Goal: Task Accomplishment & Management: Use online tool/utility

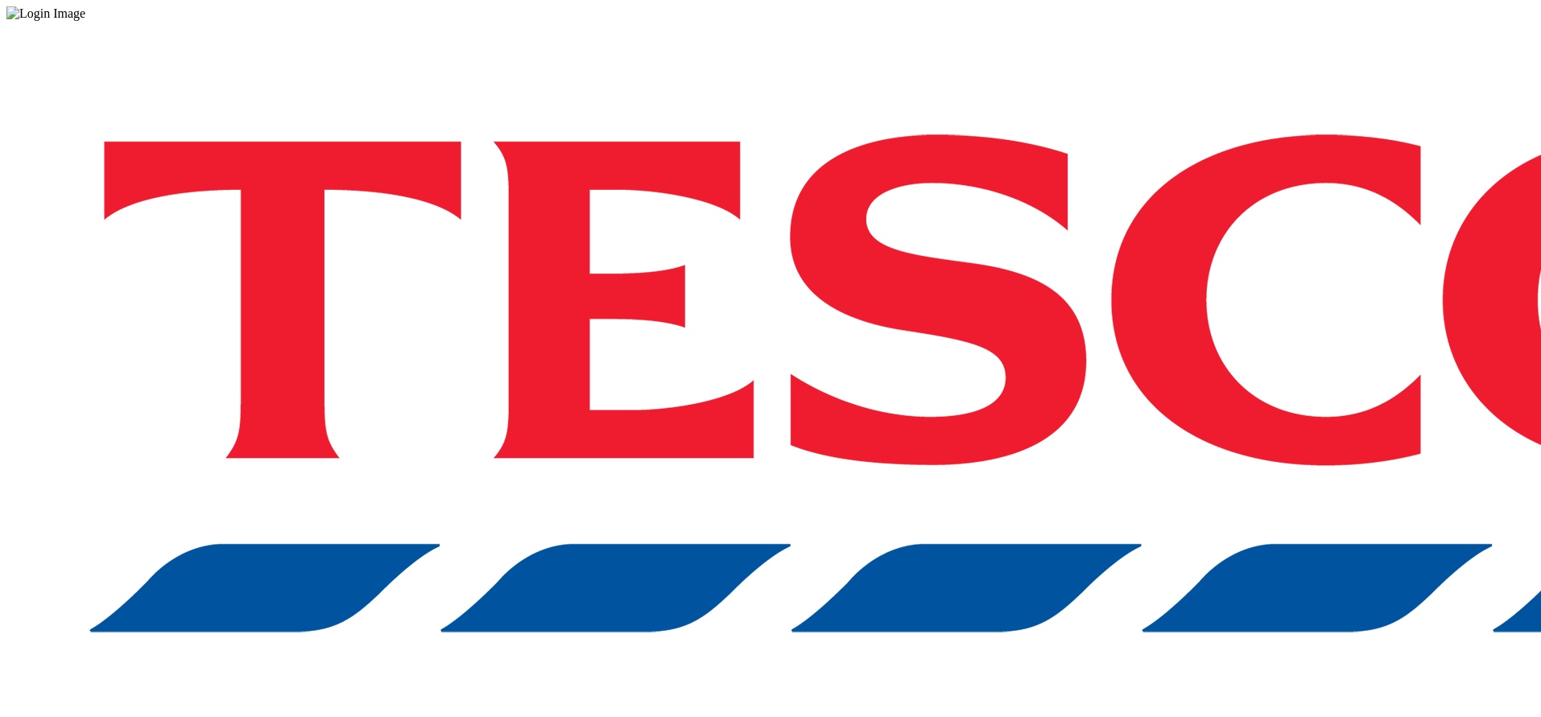
click at [1099, 396] on div "Log in to the Spectra’s dashboard using Tesco’s credentials. If you don’t have …" at bounding box center [770, 421] width 1528 height 800
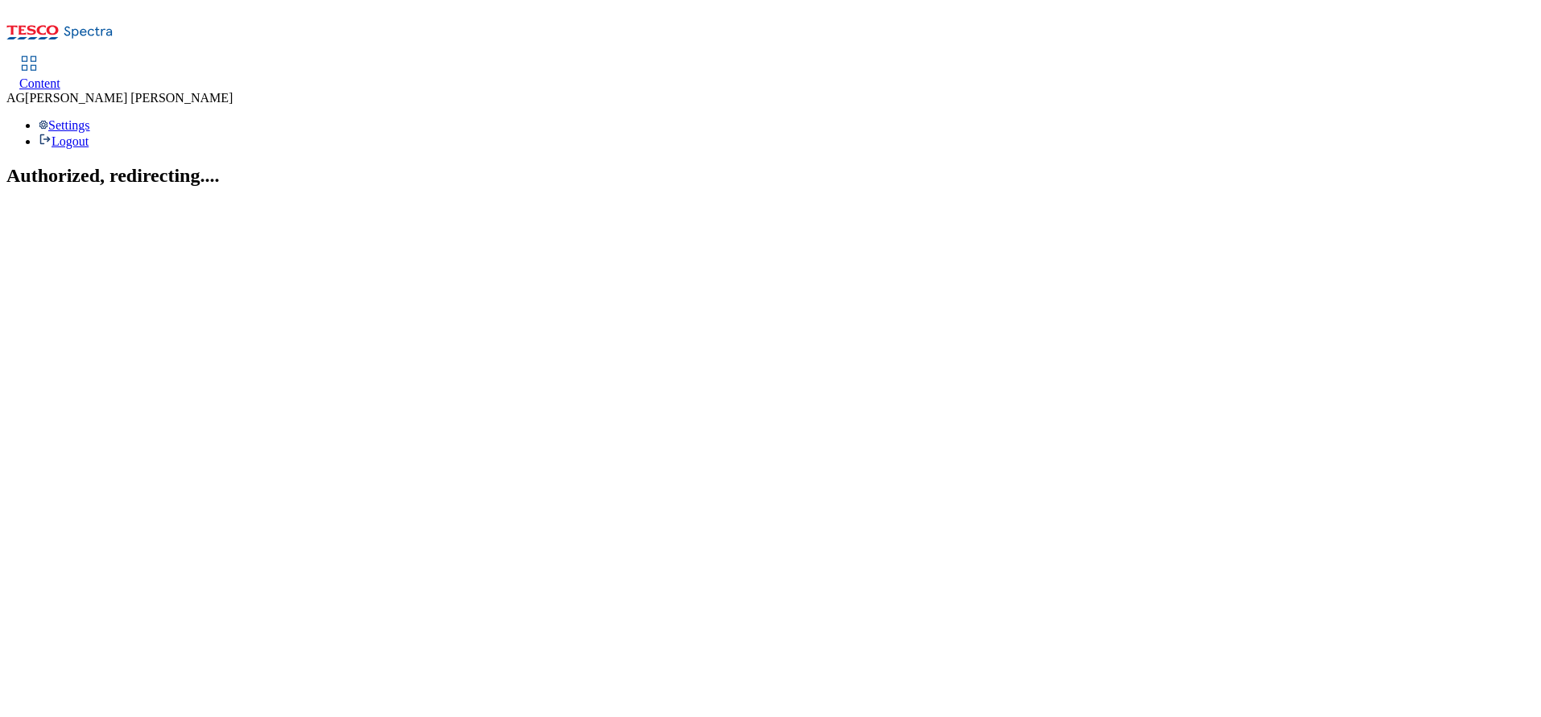
click at [60, 57] on link "Content" at bounding box center [39, 74] width 41 height 34
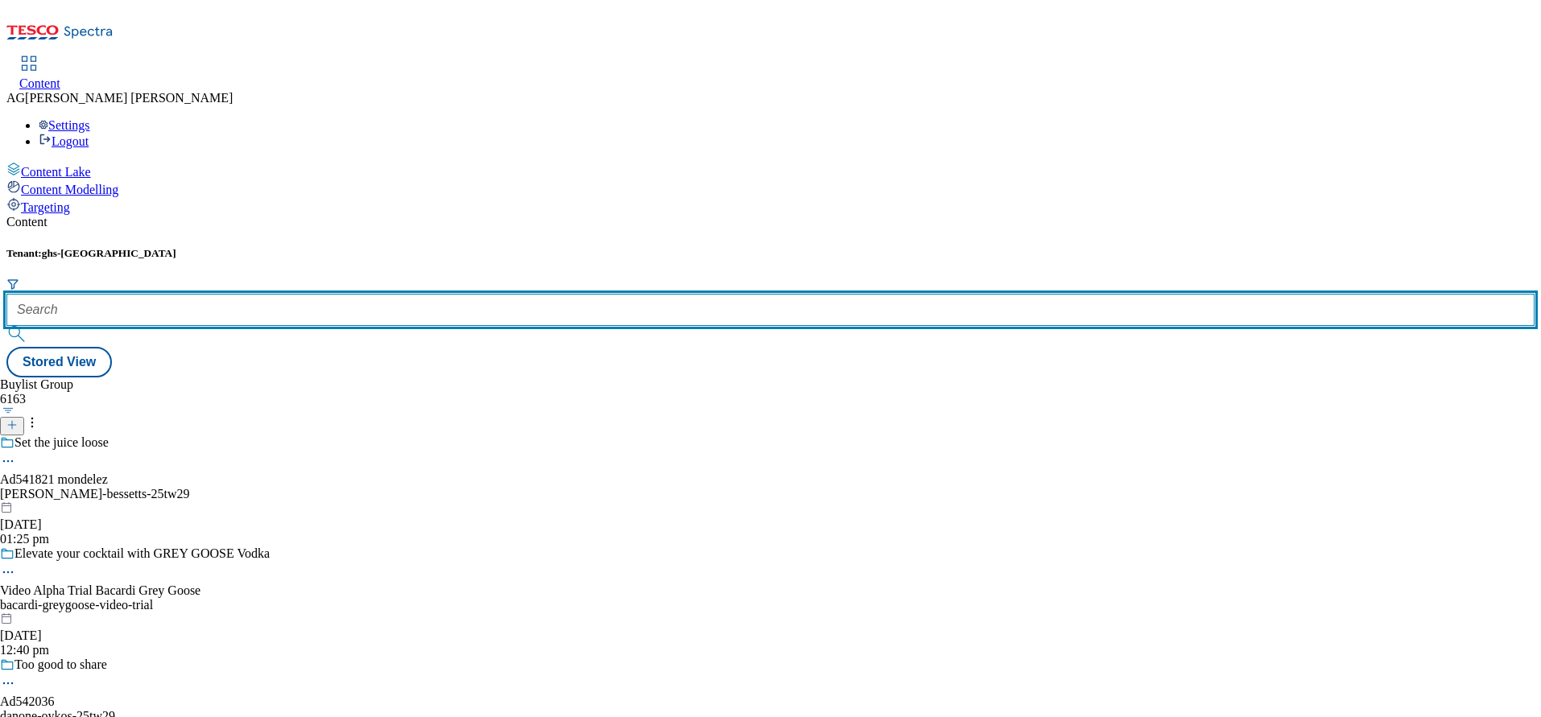
click at [383, 294] on input "text" at bounding box center [770, 310] width 1528 height 32
paste input "marketplace-deal"
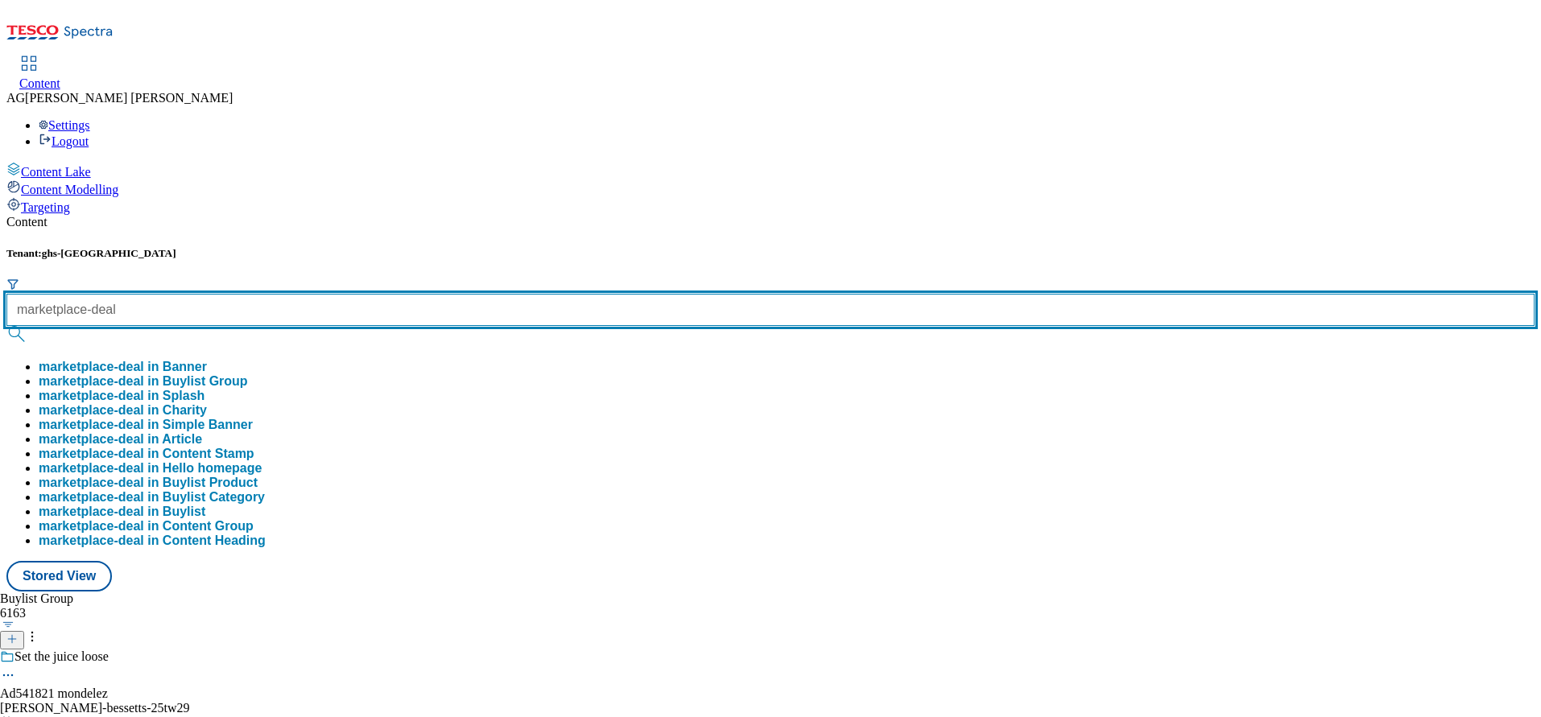
type input "marketplace-deal"
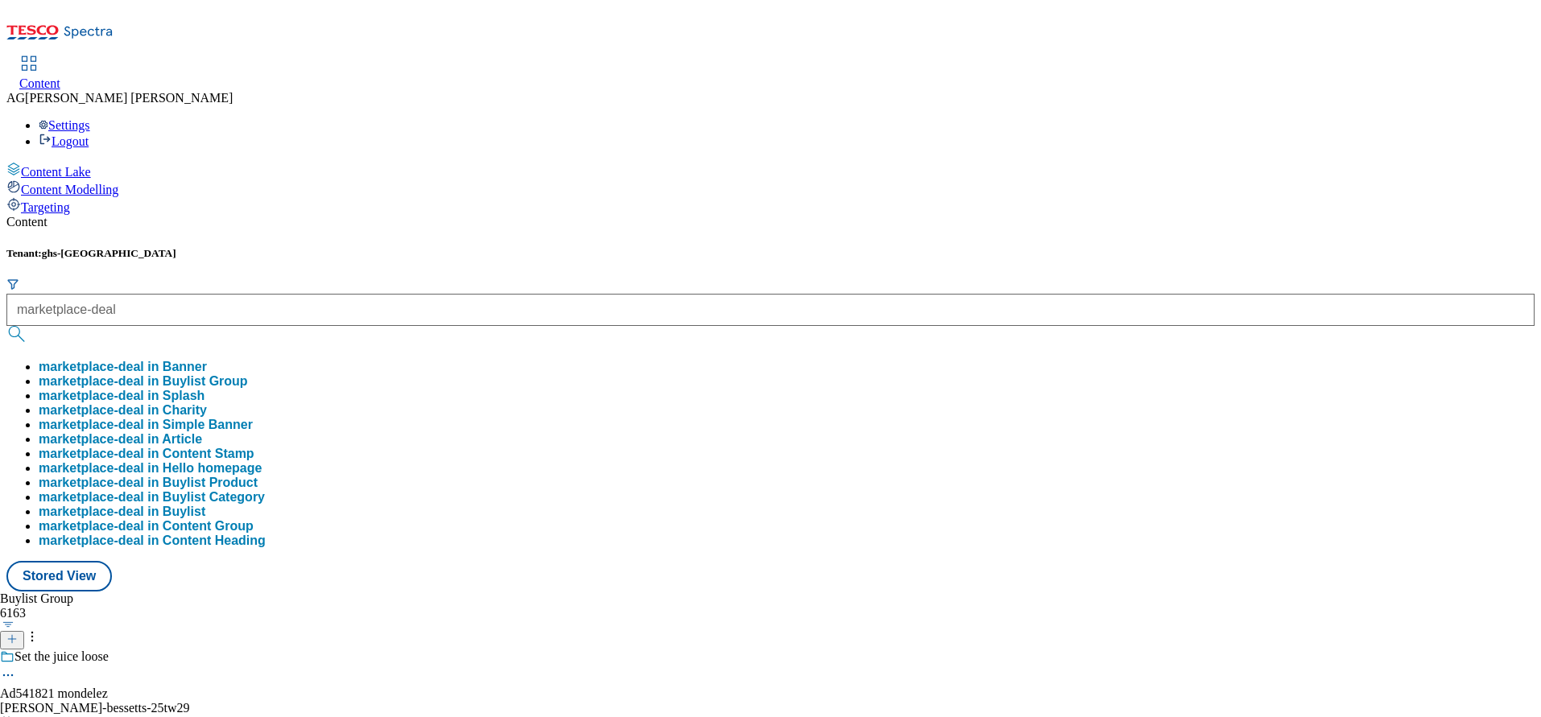
click at [248, 374] on button "marketplace-deal in Buylist Group" at bounding box center [143, 381] width 209 height 14
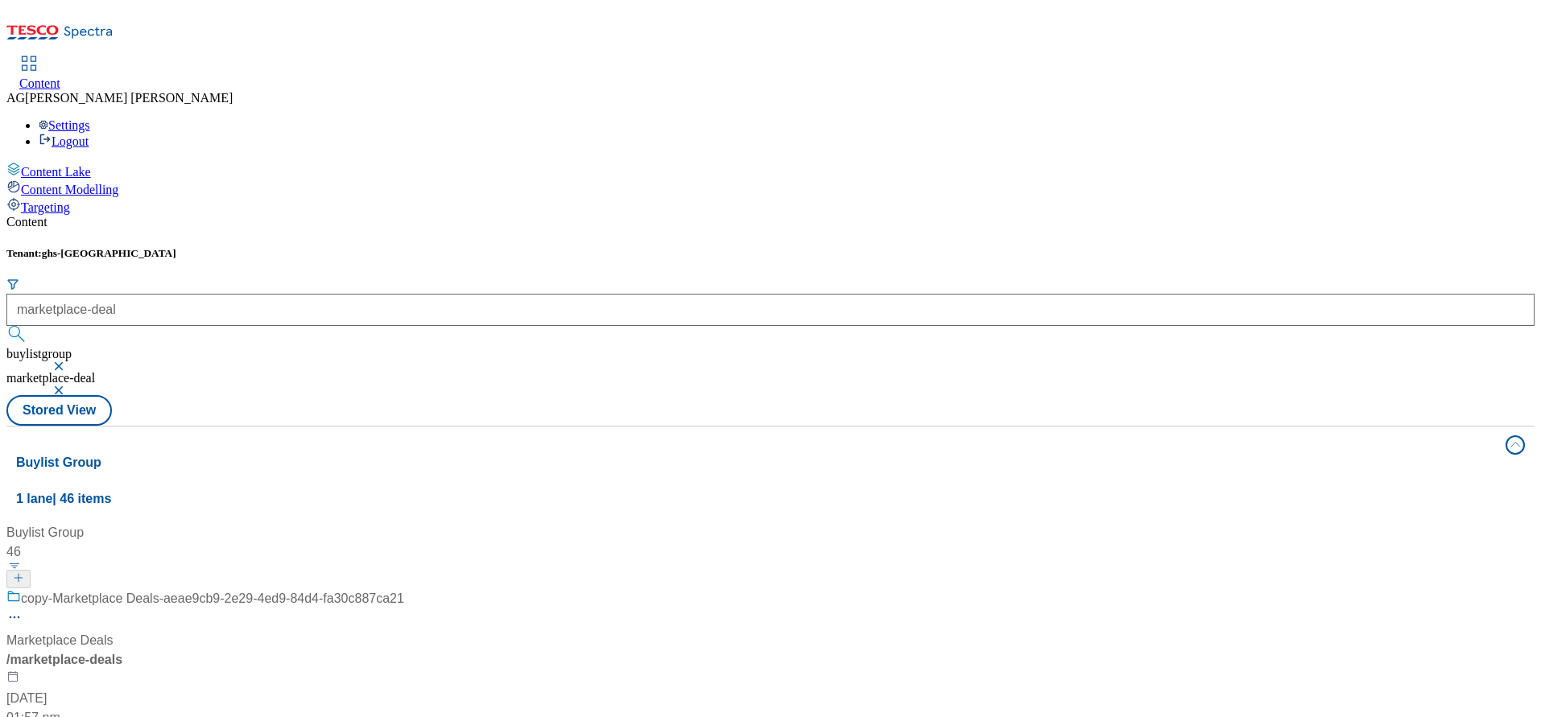
scroll to position [124, 0]
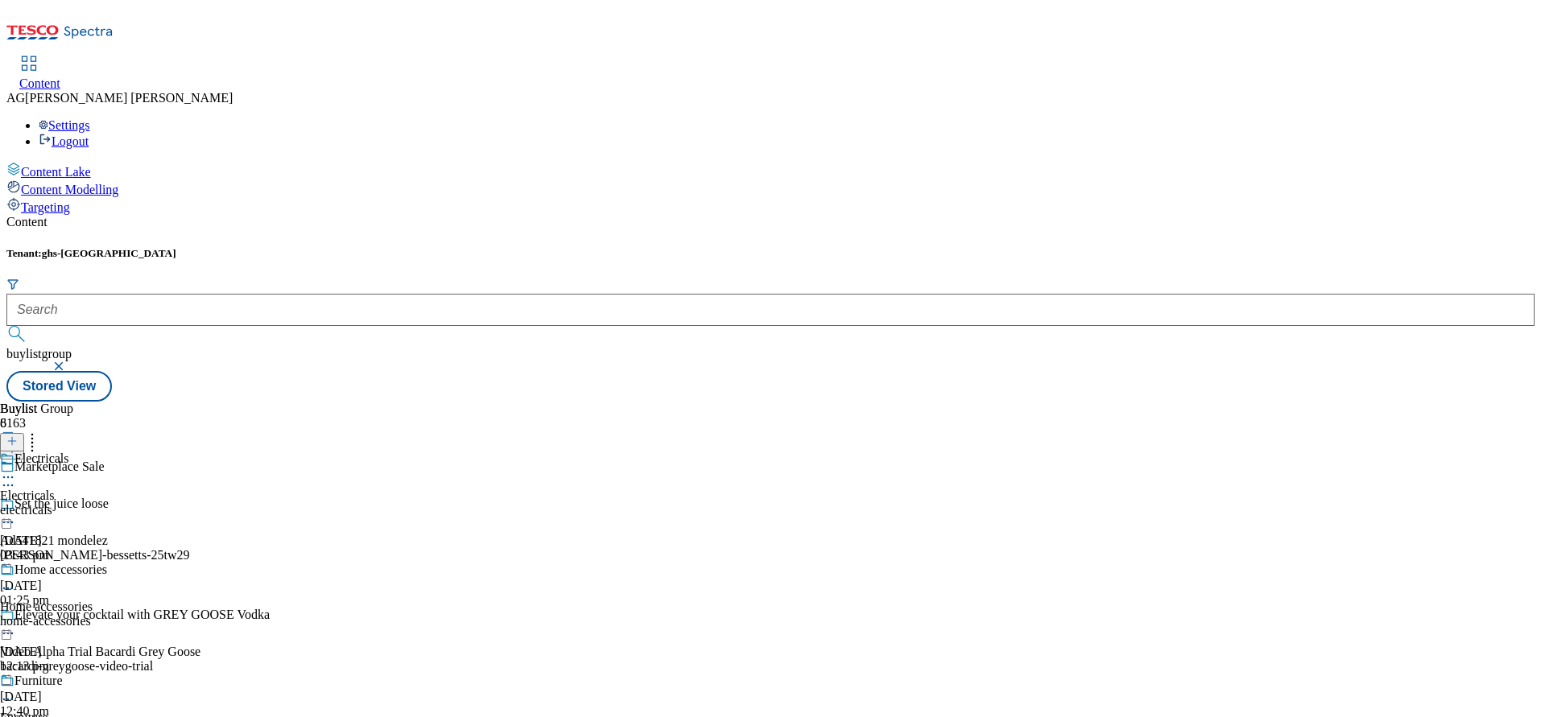
click at [118, 452] on div "Electricals Electricals electricals [DATE] 03:43 pm" at bounding box center [59, 507] width 118 height 111
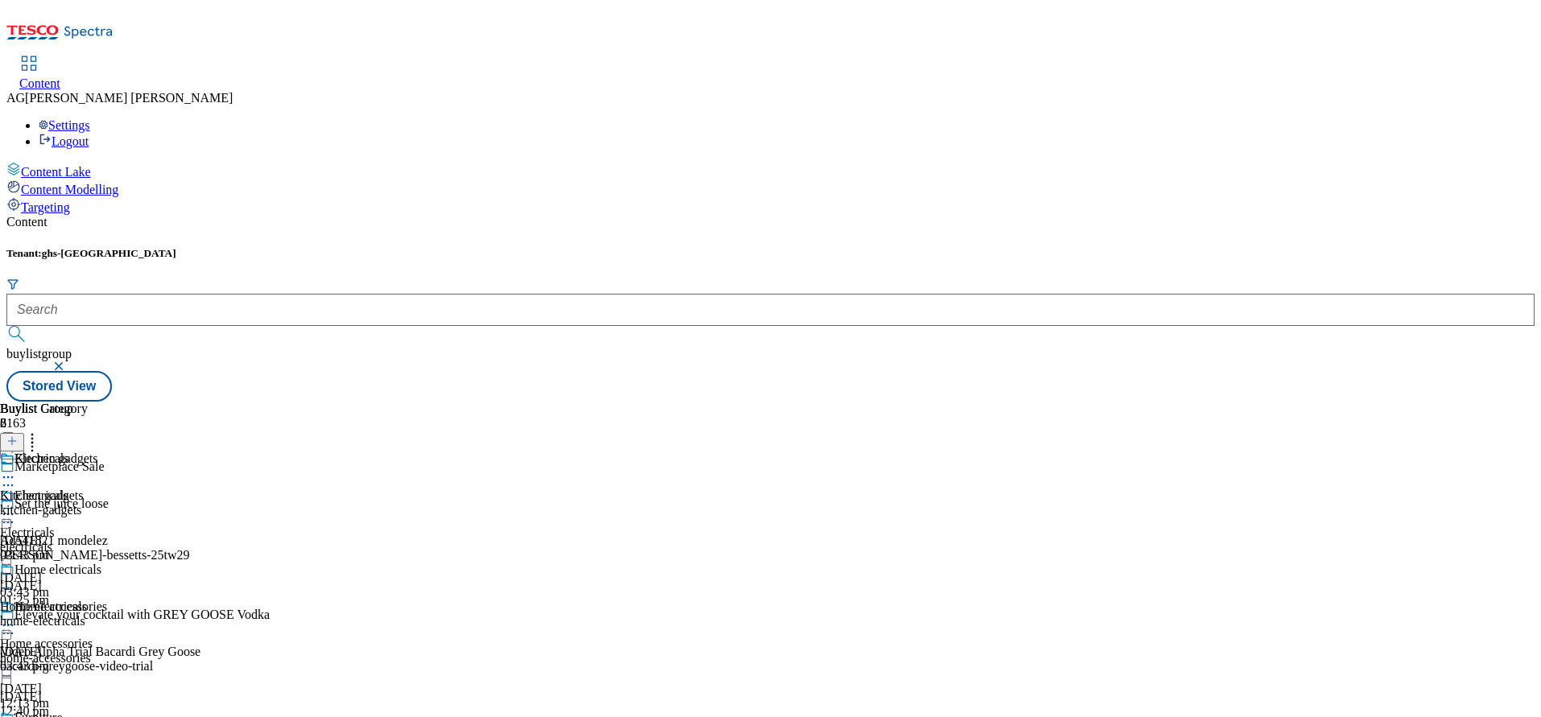
scroll to position [182, 0]
drag, startPoint x: 773, startPoint y: 463, endPoint x: 776, endPoint y: 330, distance: 132.9
click at [427, 247] on div "Tenant: ghs-uk buylistgroup" at bounding box center [770, 309] width 1528 height 124
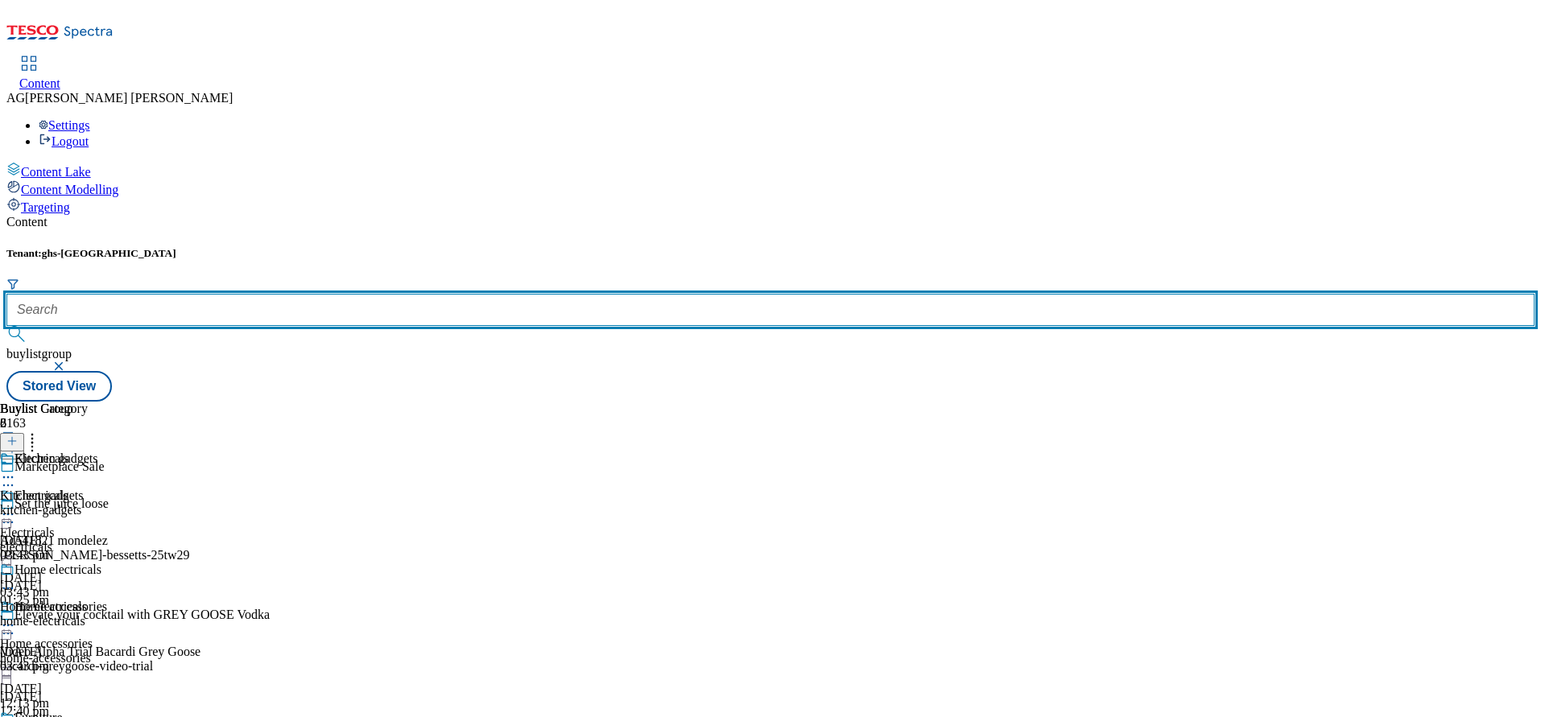
click at [418, 294] on input "text" at bounding box center [770, 310] width 1528 height 32
click at [420, 294] on input "text" at bounding box center [770, 310] width 1528 height 32
paste input "marketplace-deals"
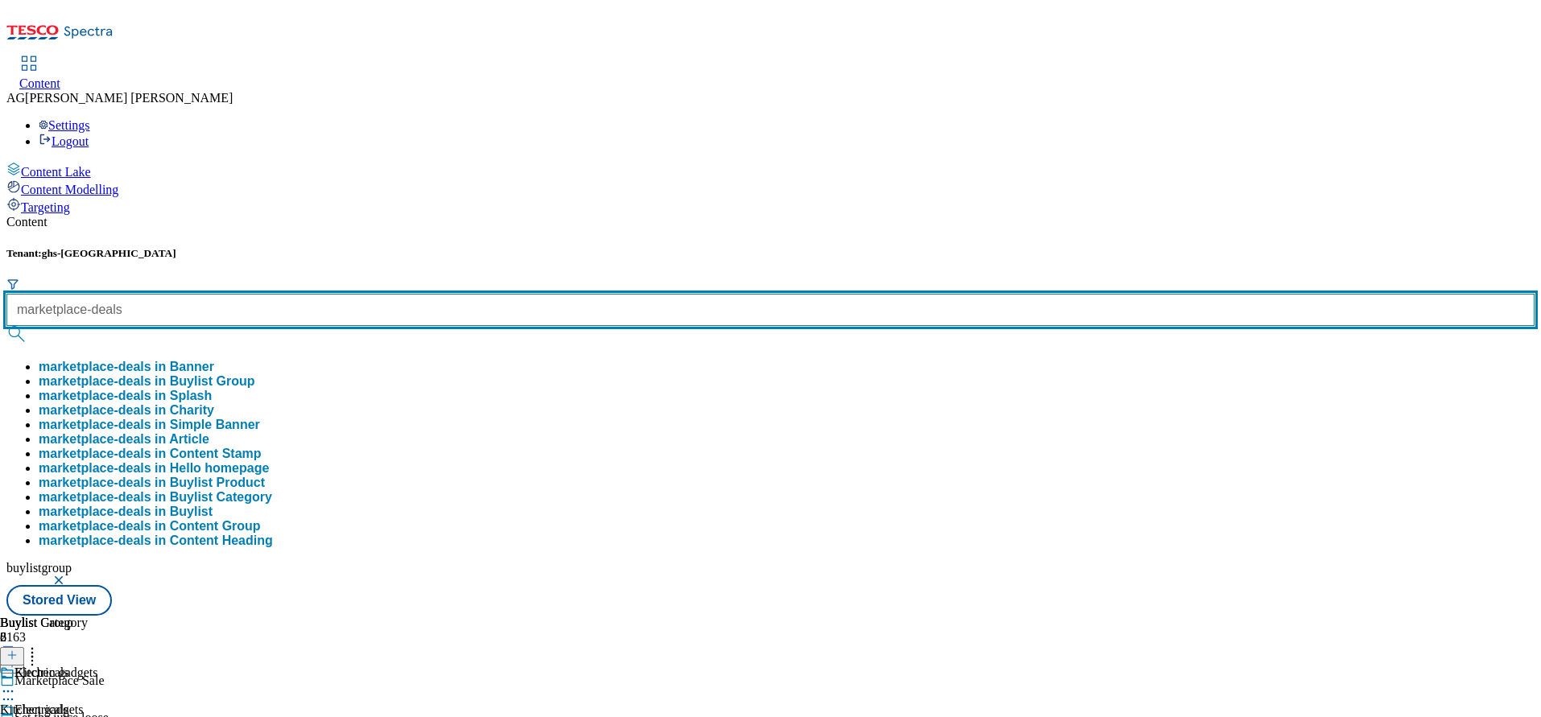
type input "marketplace-deals"
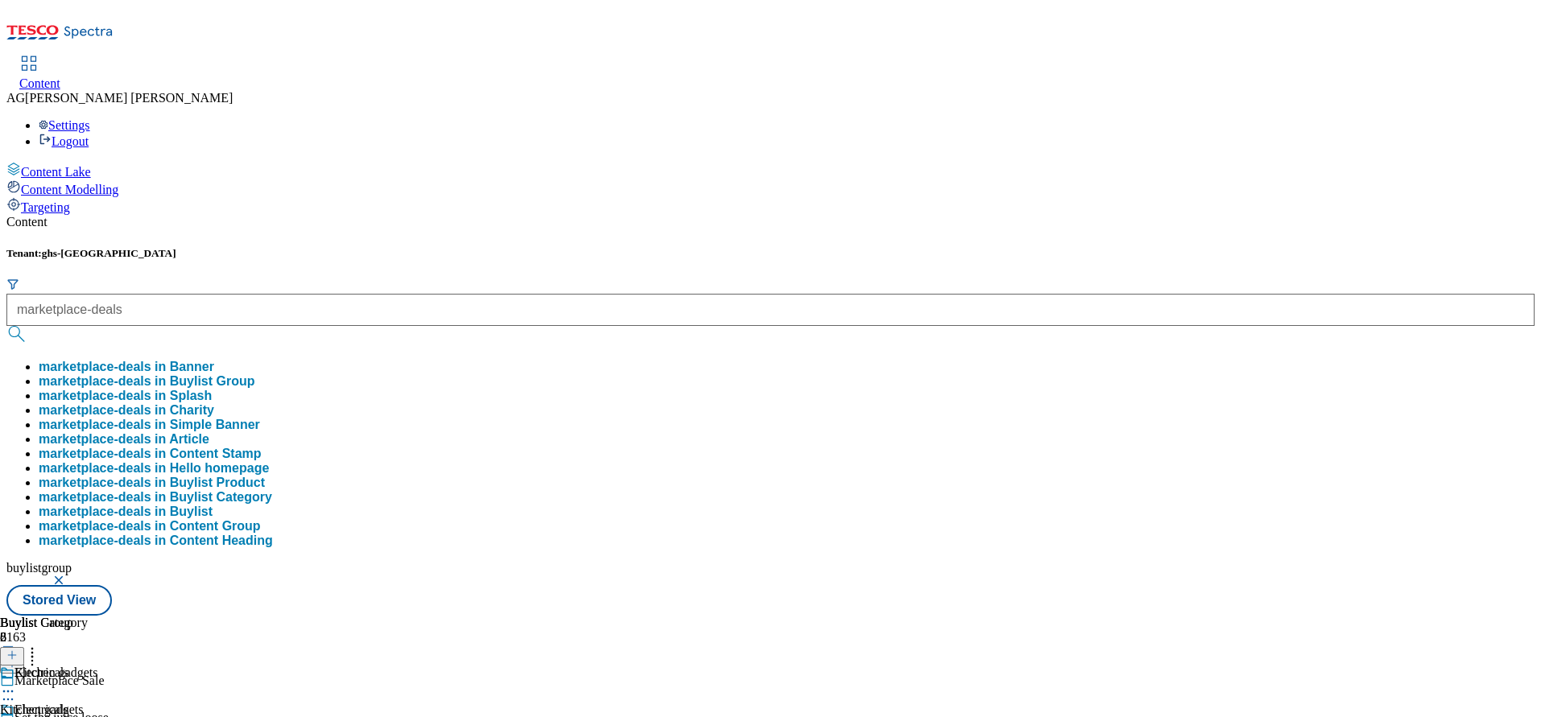
click at [255, 374] on button "marketplace-deals in Buylist Group" at bounding box center [147, 381] width 217 height 14
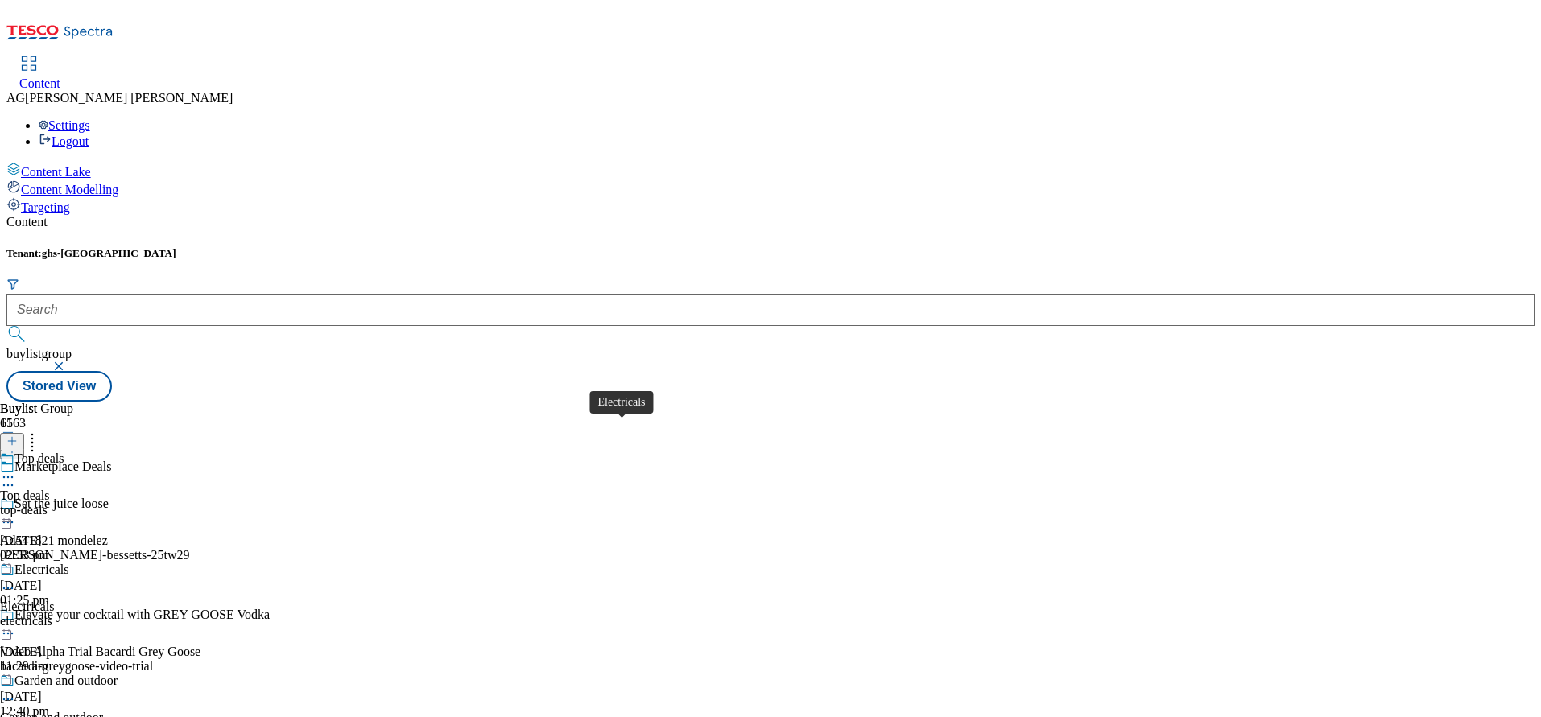
click at [69, 563] on span "Electricals" at bounding box center [41, 572] width 55 height 18
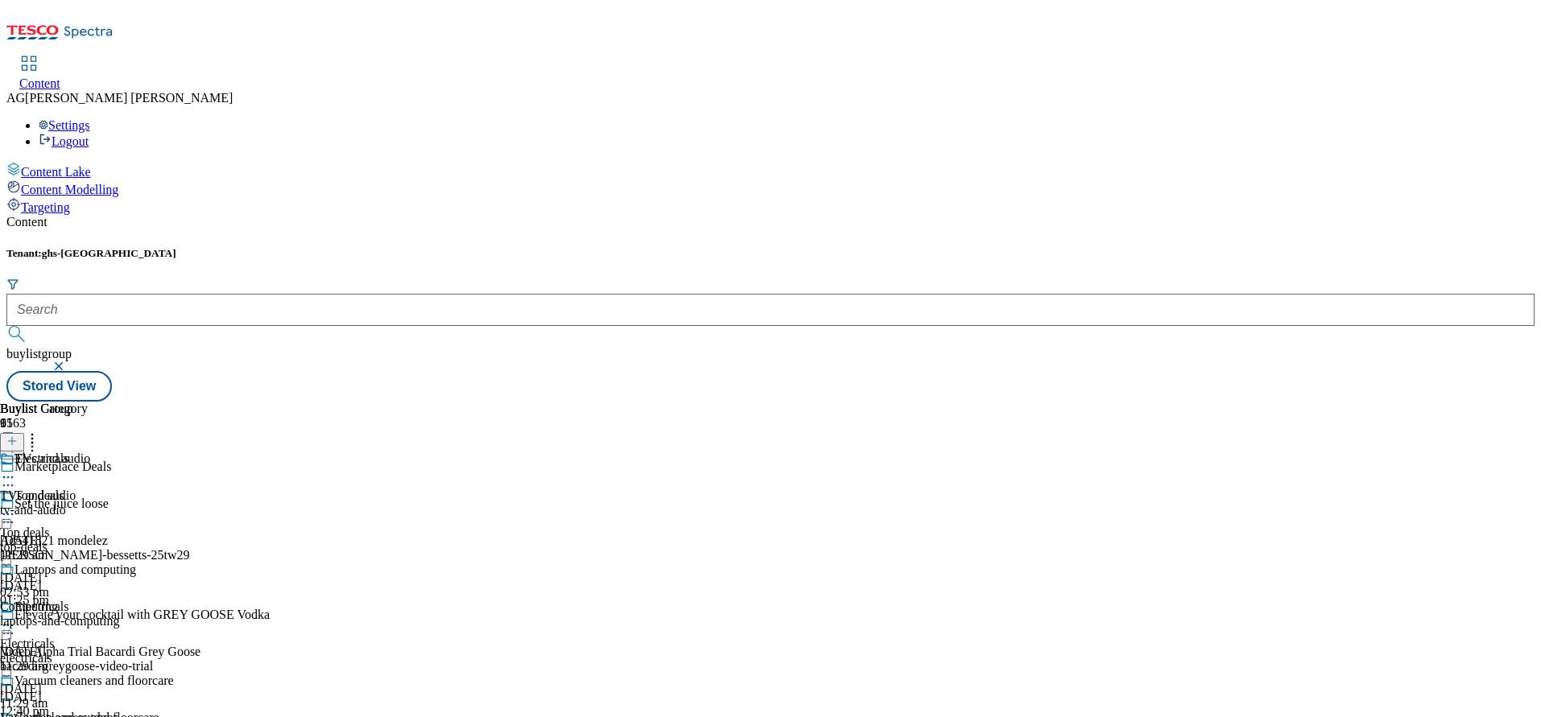
scroll to position [349, 0]
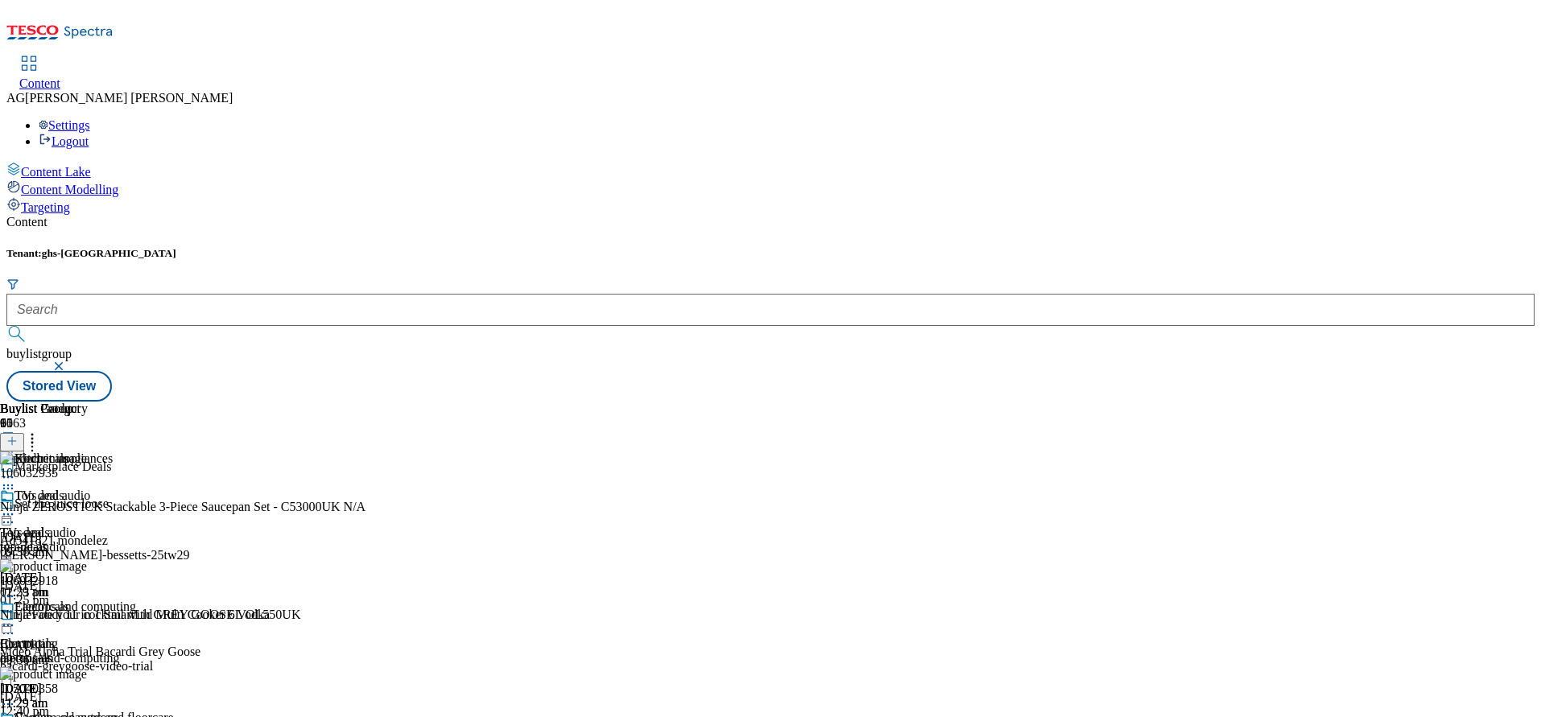
click at [24, 433] on button at bounding box center [12, 442] width 24 height 19
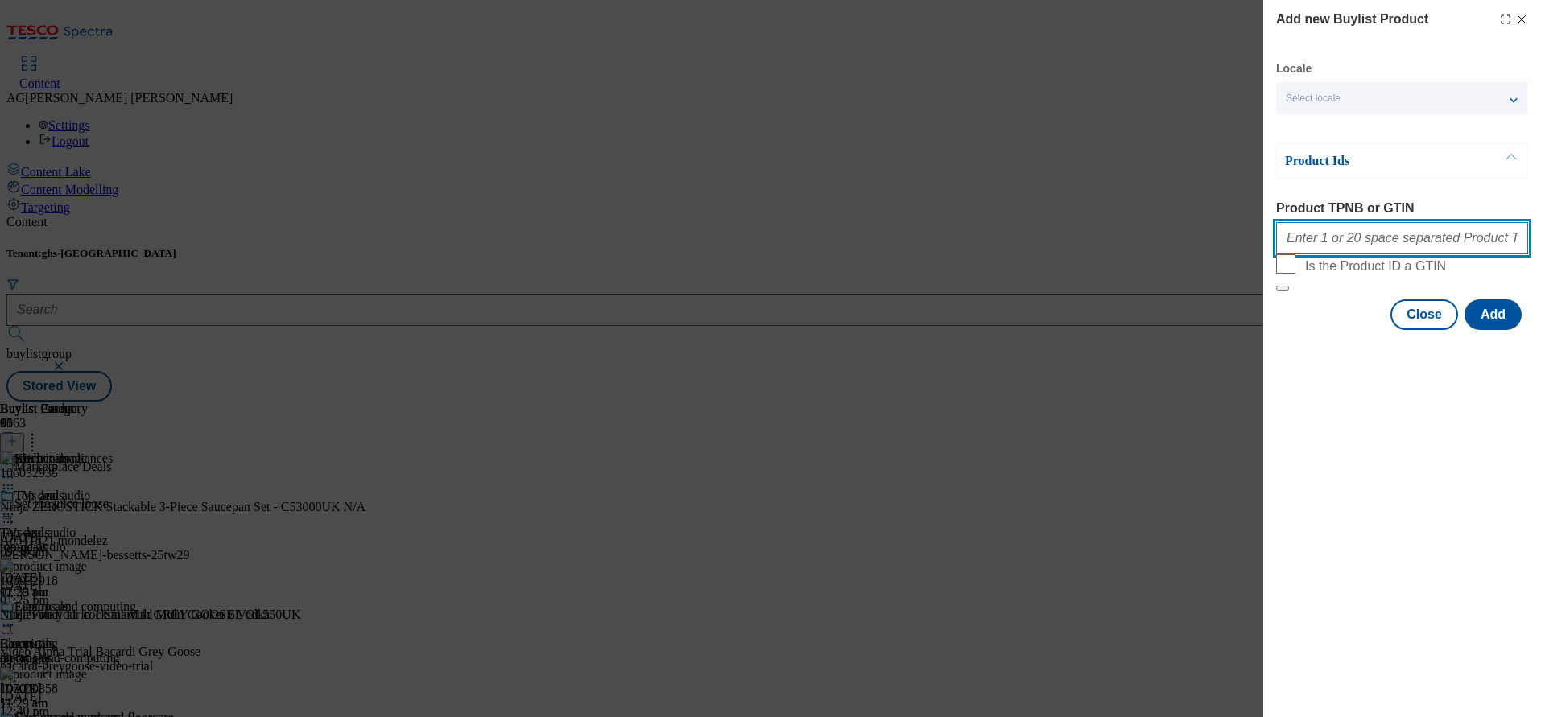
paste input "marketplace-deals"
type input "marketplace-deals"
drag, startPoint x: 1430, startPoint y: 254, endPoint x: 1156, endPoint y: 250, distance: 274.6
click at [1156, 250] on div "Add new Buylist Product Locale Select locale English Welsh Product Ids Product …" at bounding box center [770, 358] width 1541 height 717
paste input "105022117"
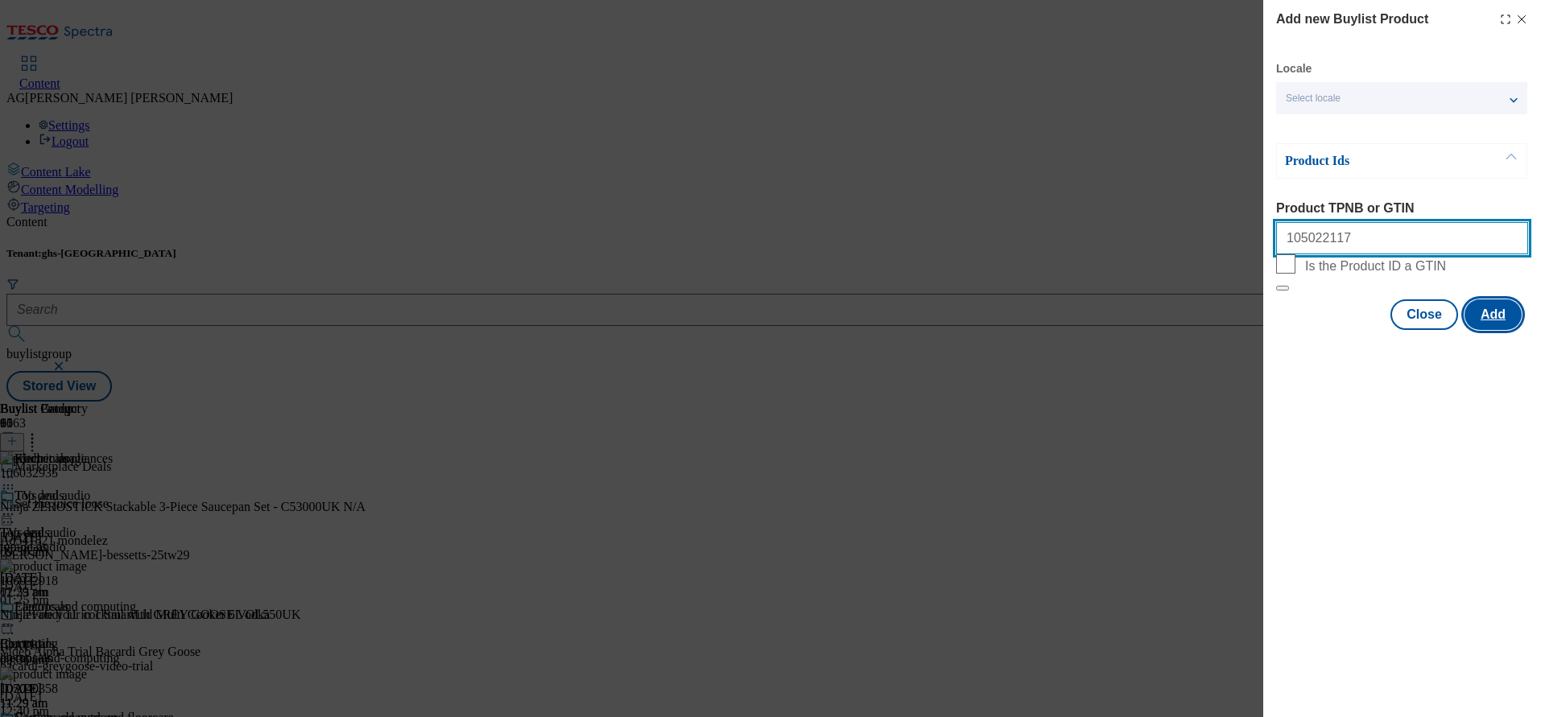
type input "105022117"
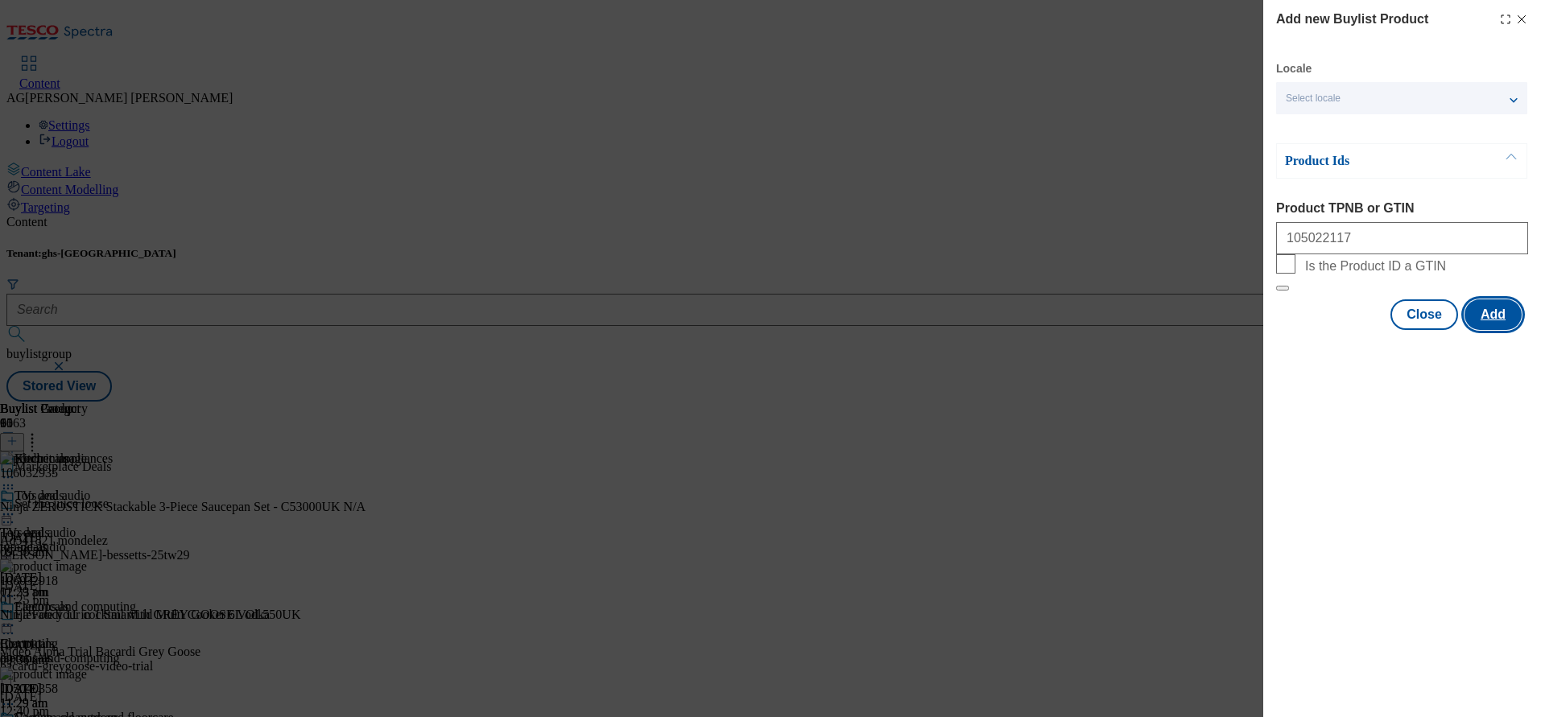
click at [1504, 330] on button "Add" at bounding box center [1493, 315] width 57 height 31
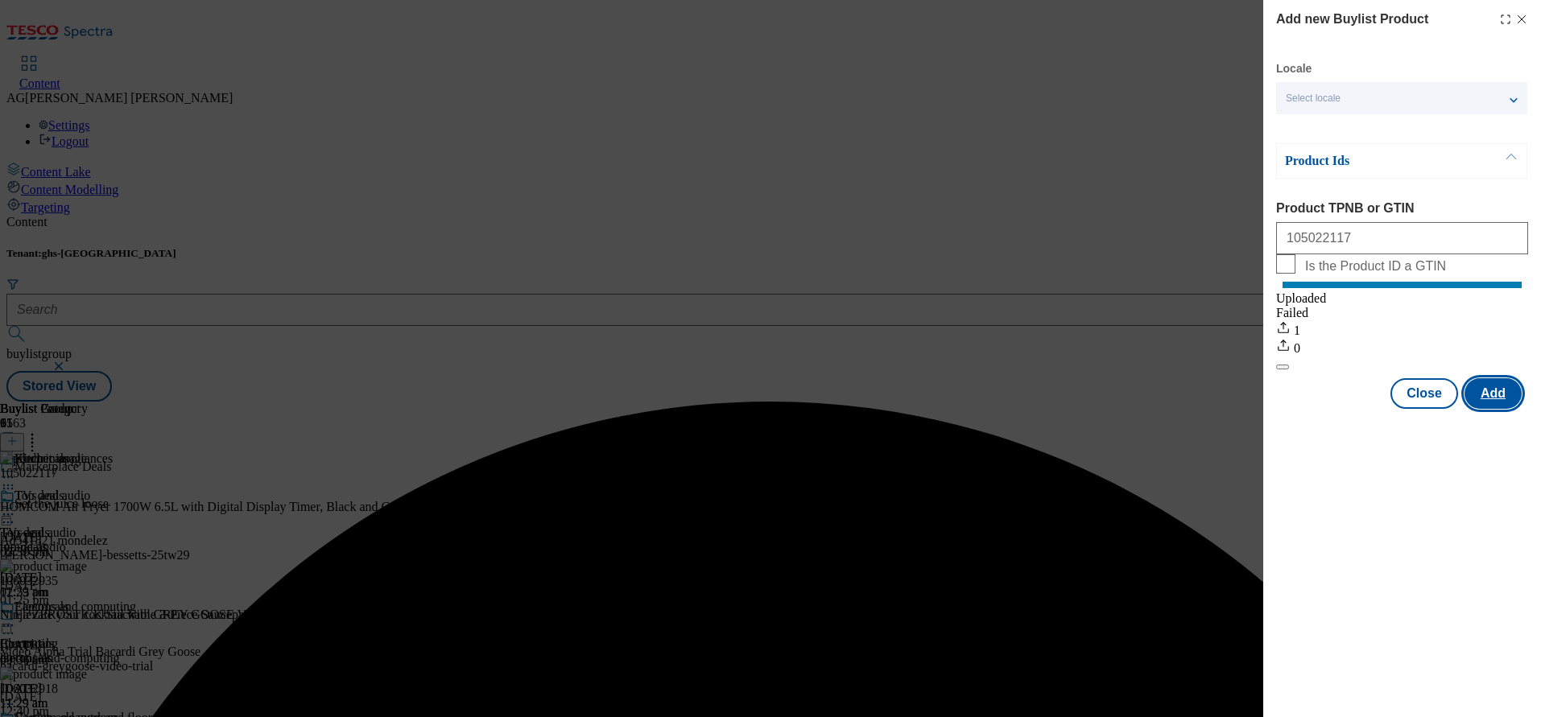
click at [1485, 409] on button "Add" at bounding box center [1493, 393] width 57 height 31
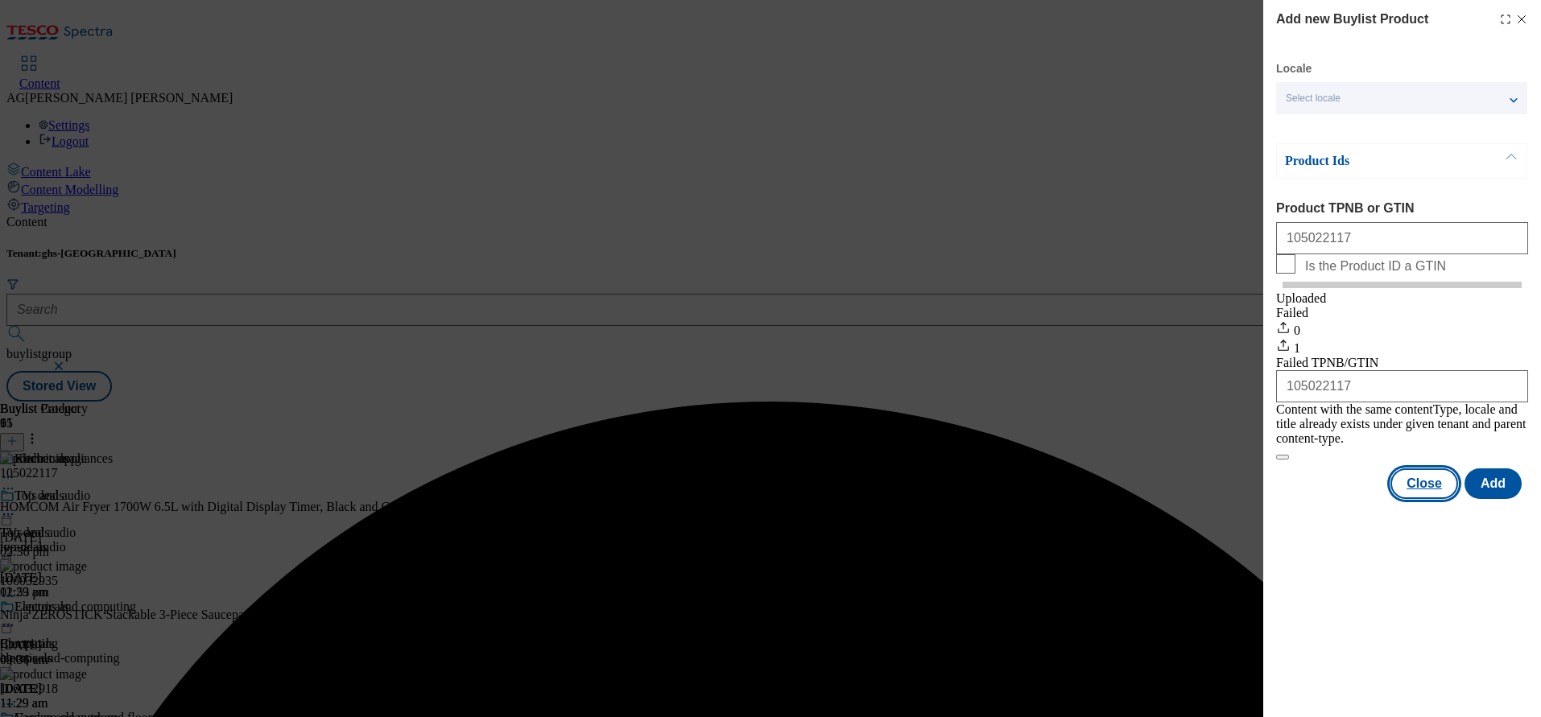
click at [1440, 477] on button "Close" at bounding box center [1425, 484] width 68 height 31
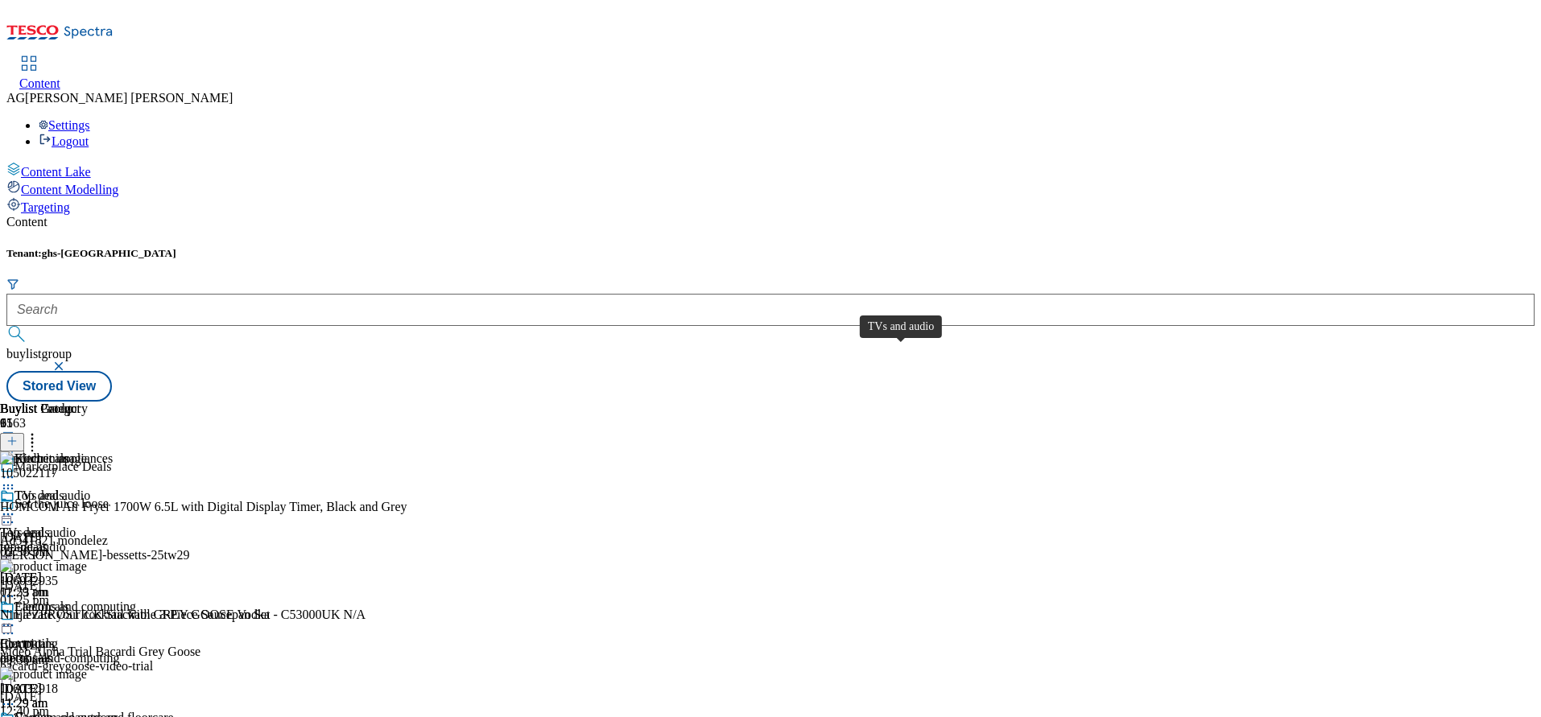
click at [76, 526] on div "TVs and audio" at bounding box center [38, 533] width 76 height 14
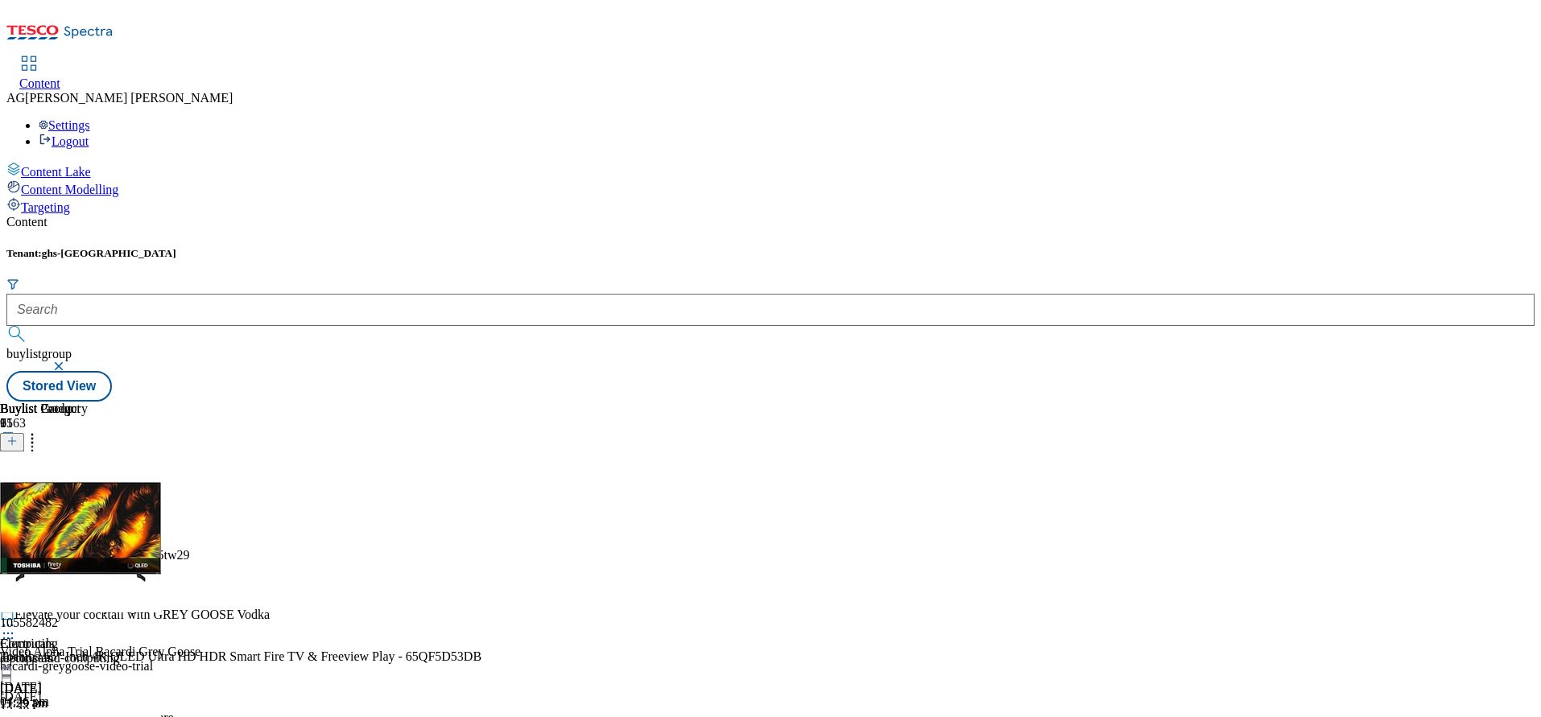
scroll to position [362, 0]
